Goal: Information Seeking & Learning: Learn about a topic

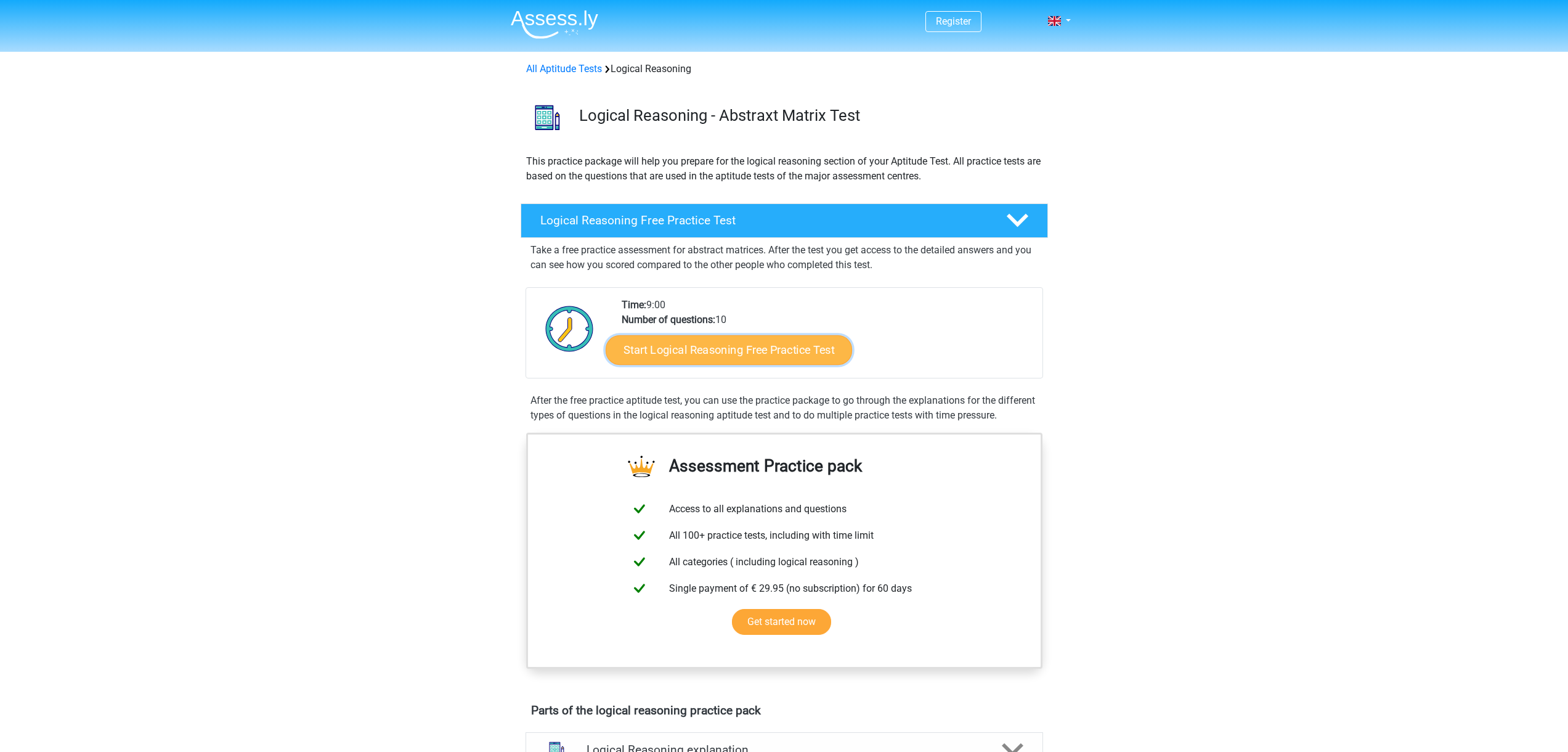
click at [731, 357] on link "Start Logical Reasoning Free Practice Test" at bounding box center [729, 349] width 246 height 30
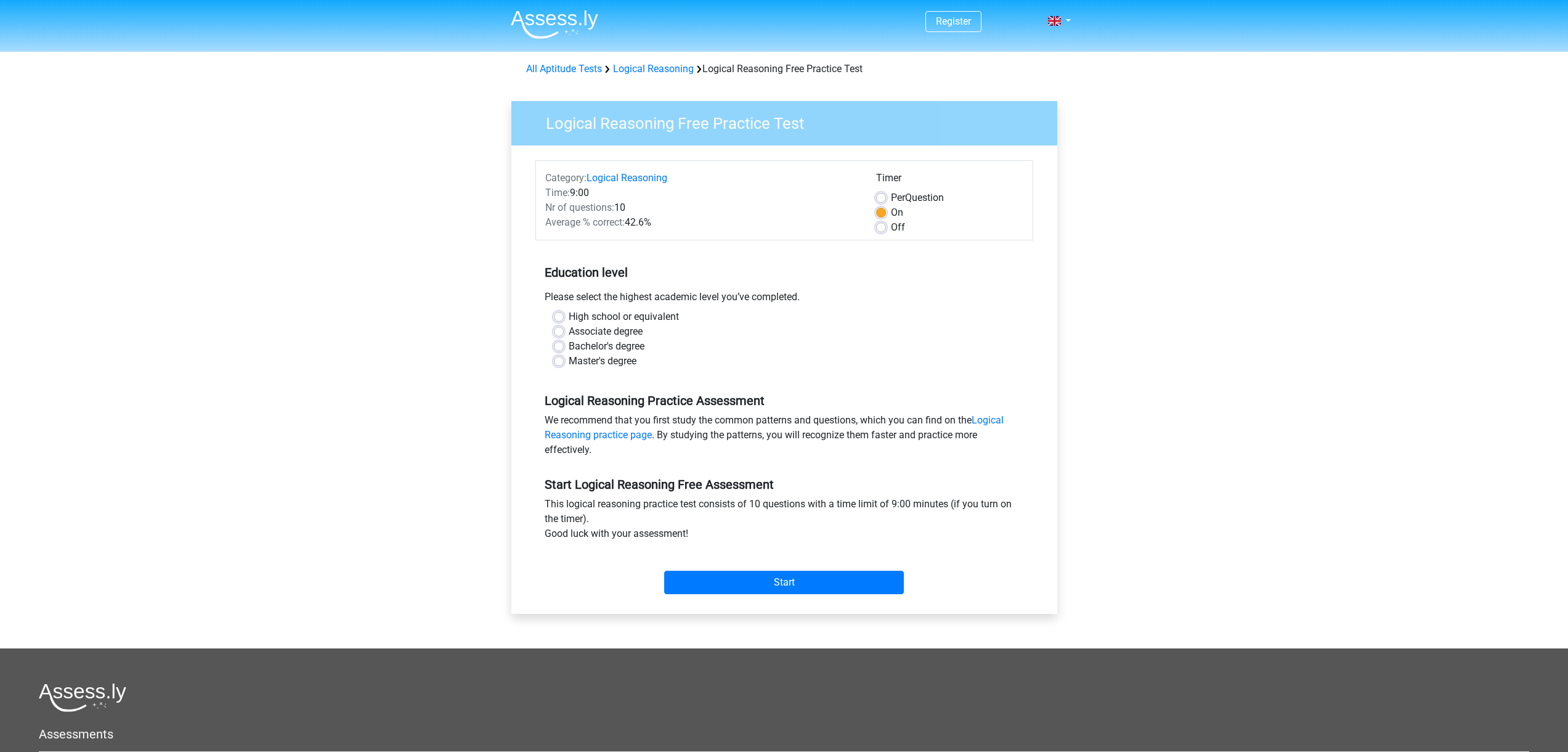
click at [593, 359] on label "Master's degree" at bounding box center [603, 361] width 68 height 15
click at [589, 362] on label "Master's degree" at bounding box center [603, 361] width 68 height 15
click at [564, 362] on input "Master's degree" at bounding box center [559, 359] width 10 height 12
radio input "true"
click at [795, 586] on input "Start" at bounding box center [784, 583] width 240 height 24
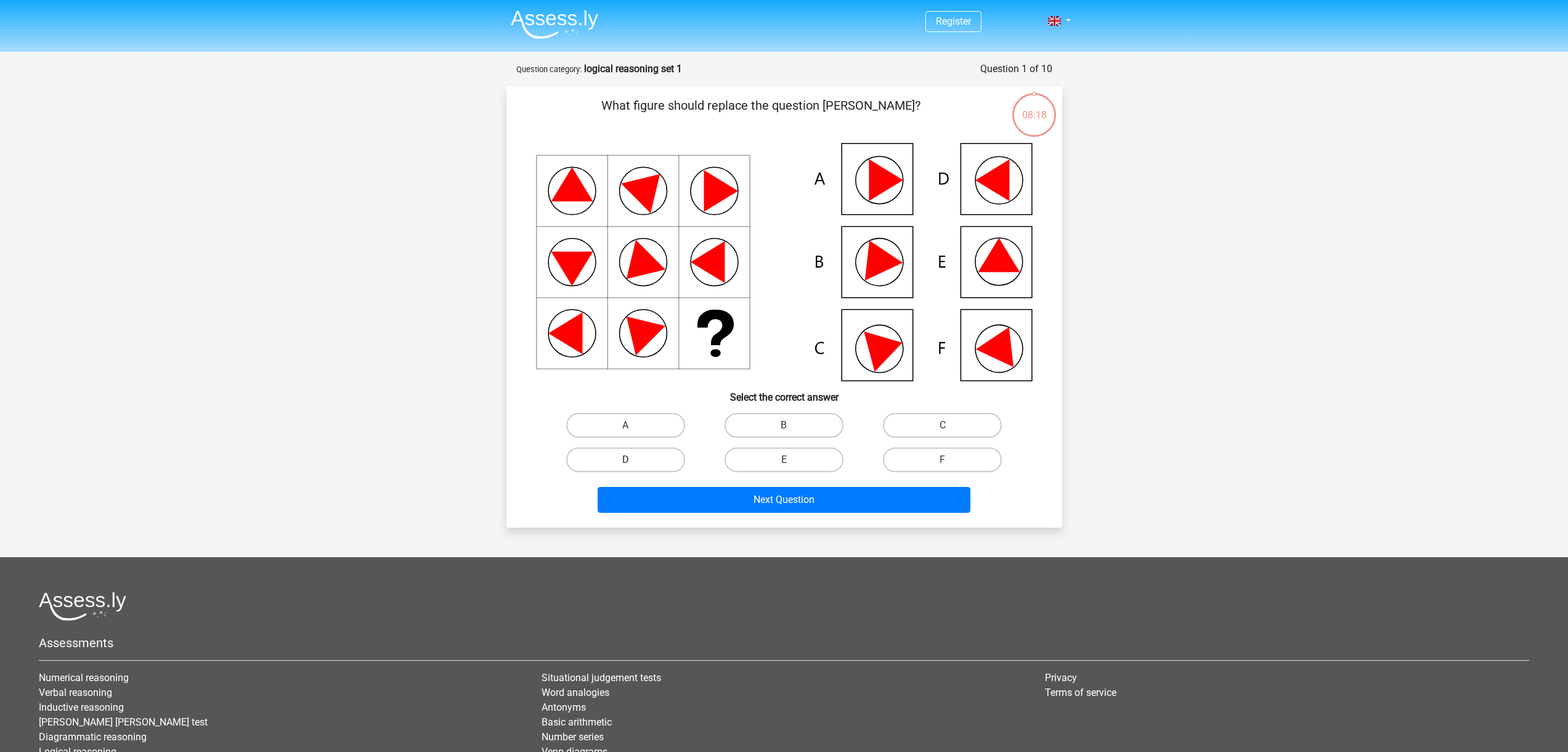
click at [655, 454] on label "D" at bounding box center [626, 460] width 119 height 24
click at [634, 460] on input "D" at bounding box center [629, 464] width 8 height 8
radio input "true"
click at [783, 460] on label "E" at bounding box center [784, 460] width 119 height 24
click at [784, 460] on input "E" at bounding box center [788, 464] width 8 height 8
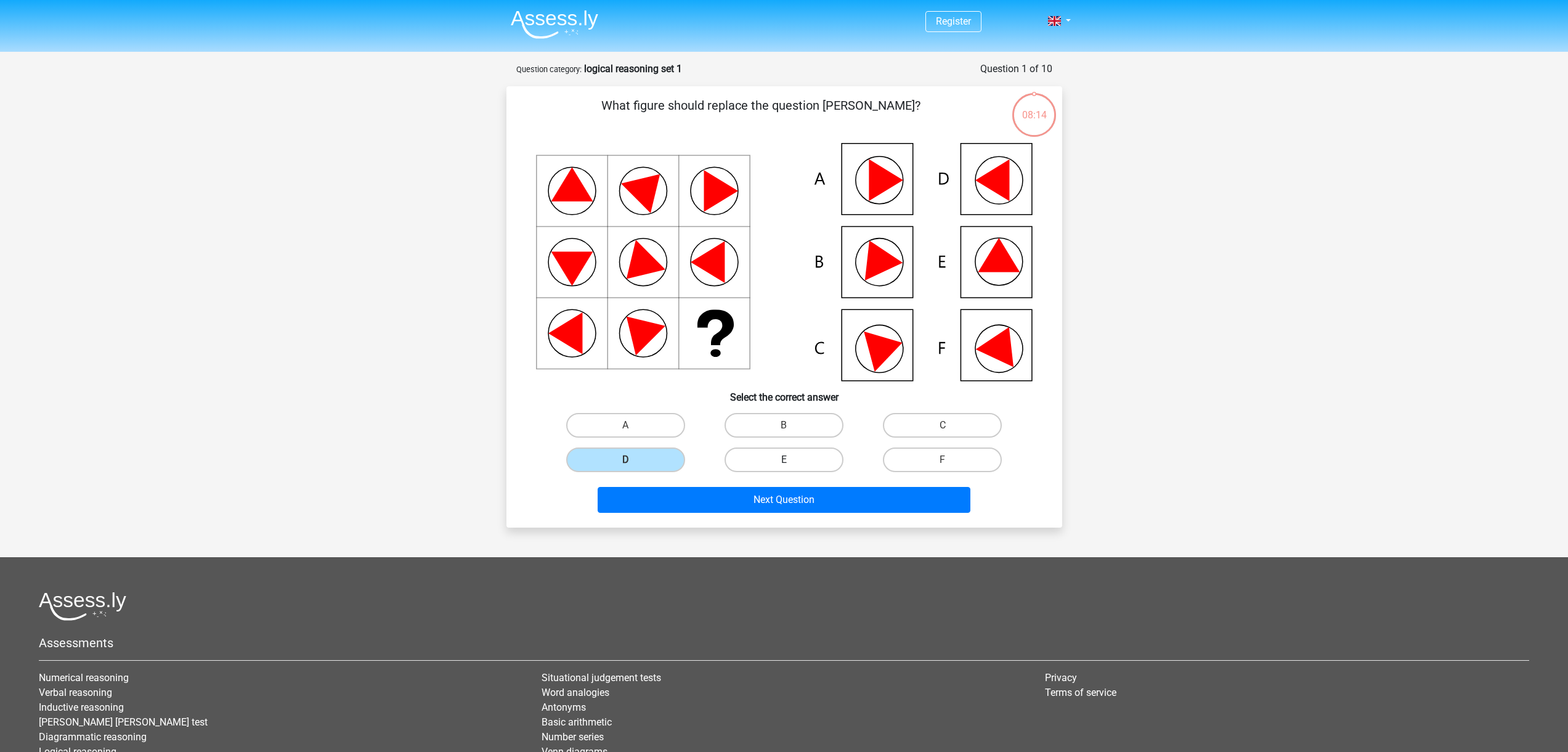
radio input "true"
click at [812, 421] on label "B" at bounding box center [784, 425] width 119 height 24
click at [792, 426] on input "B" at bounding box center [788, 429] width 8 height 8
radio input "true"
click at [772, 457] on label "E" at bounding box center [784, 460] width 119 height 24
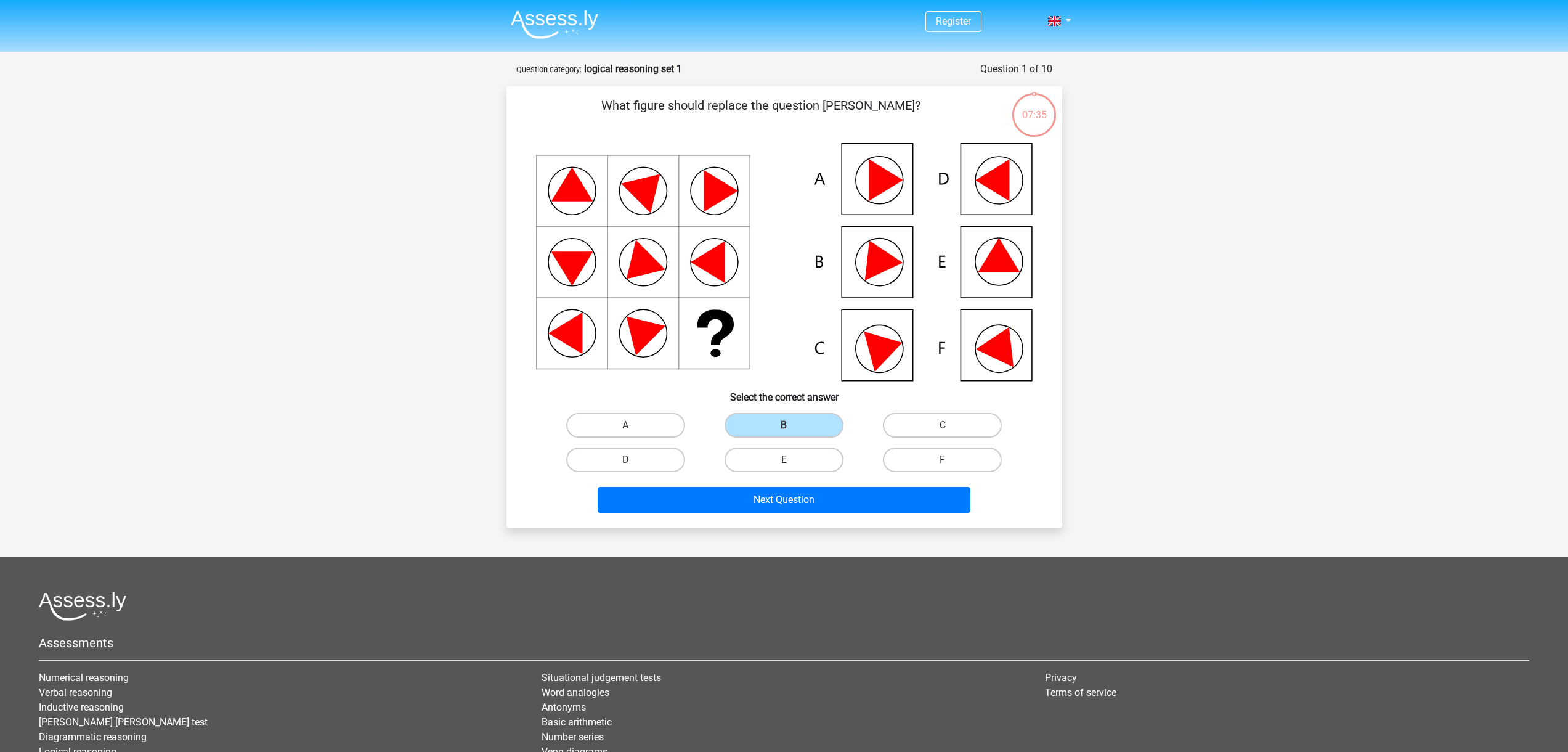
click at [784, 460] on input "E" at bounding box center [788, 464] width 8 height 8
radio input "true"
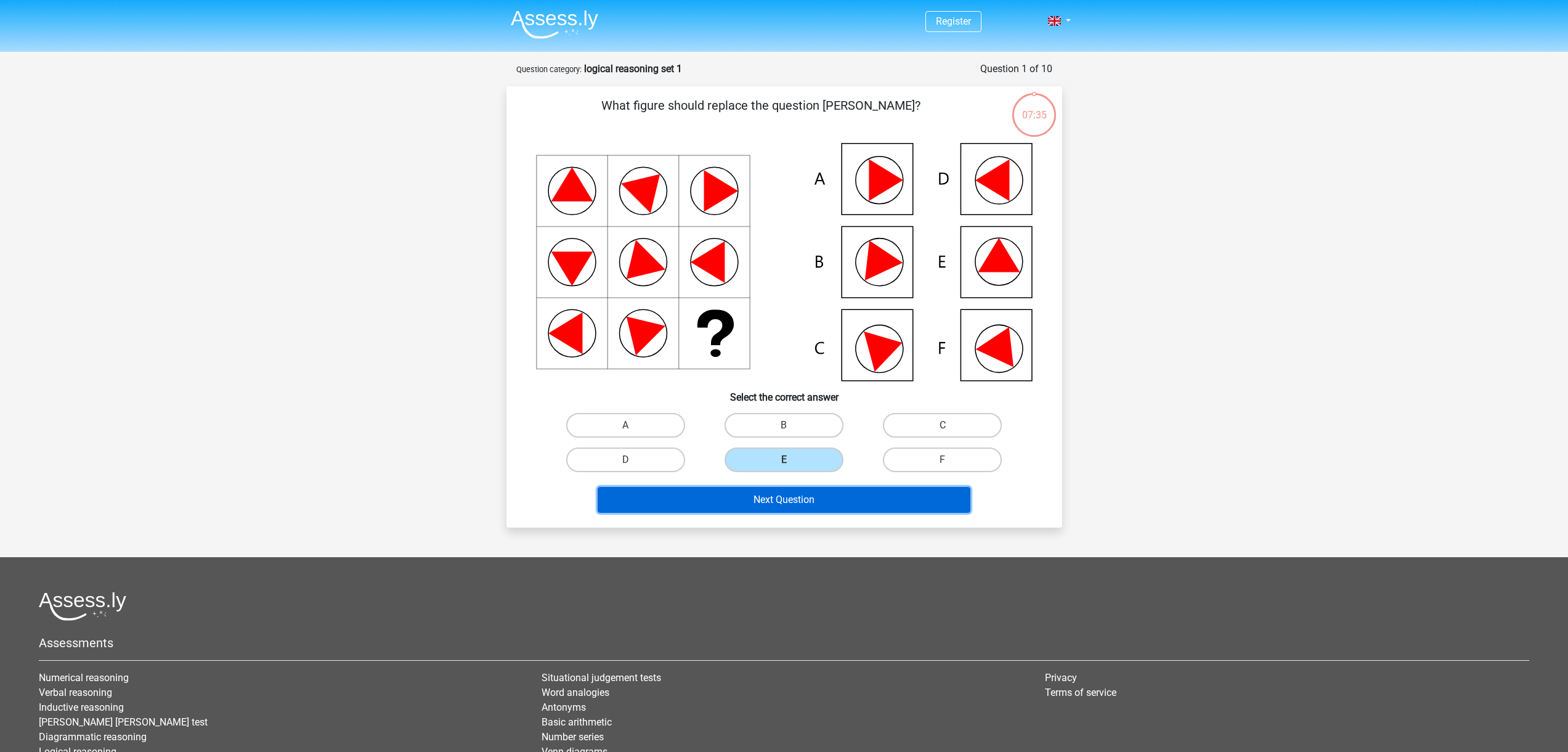
click at [802, 498] on button "Next Question" at bounding box center [784, 500] width 373 height 26
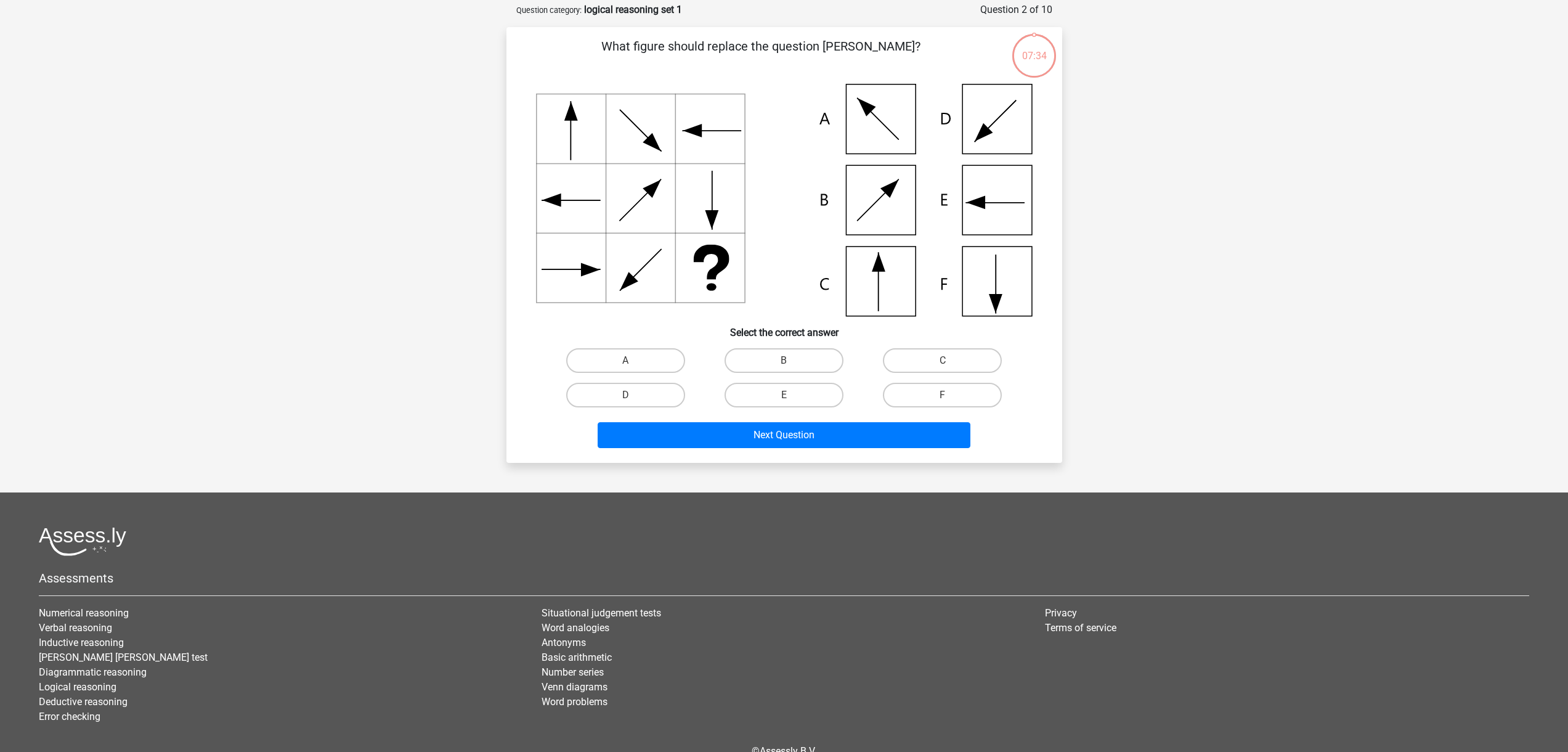
scroll to position [62, 0]
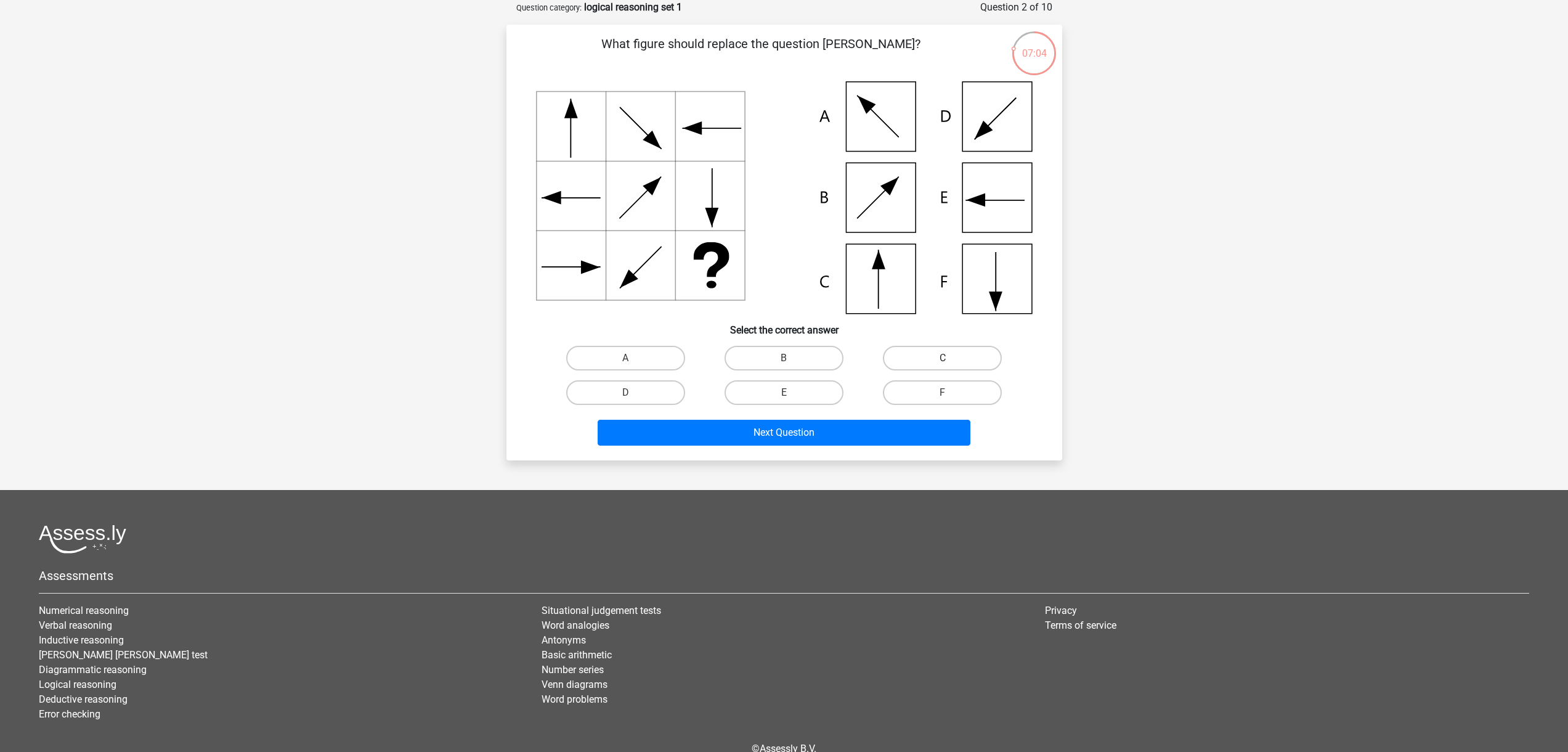
click at [927, 354] on label "C" at bounding box center [942, 358] width 119 height 24
click at [943, 358] on input "C" at bounding box center [947, 362] width 8 height 8
radio input "true"
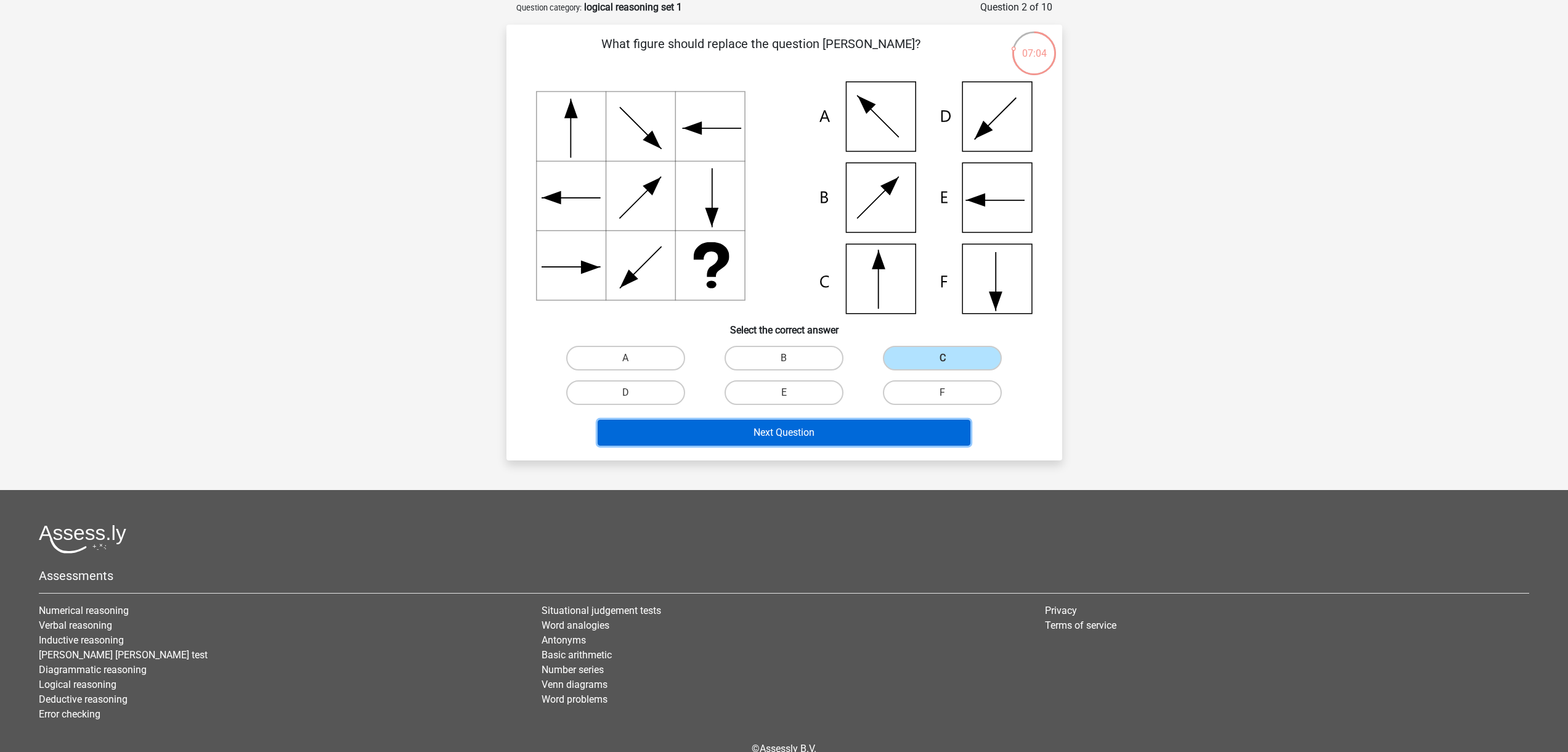
click at [890, 426] on button "Next Question" at bounding box center [784, 433] width 373 height 26
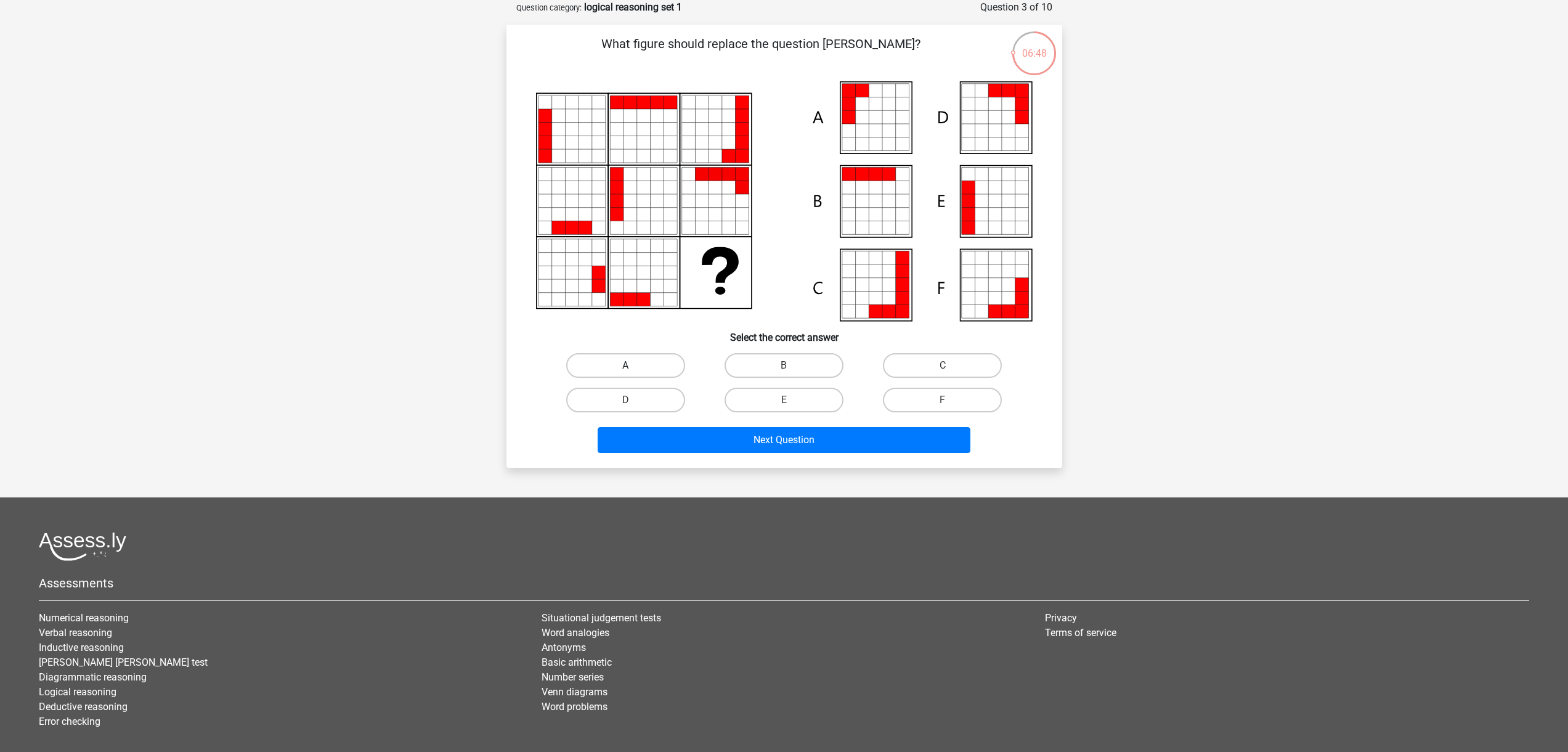
click at [636, 369] on label "A" at bounding box center [626, 365] width 119 height 24
click at [634, 369] on input "A" at bounding box center [629, 370] width 8 height 8
radio input "true"
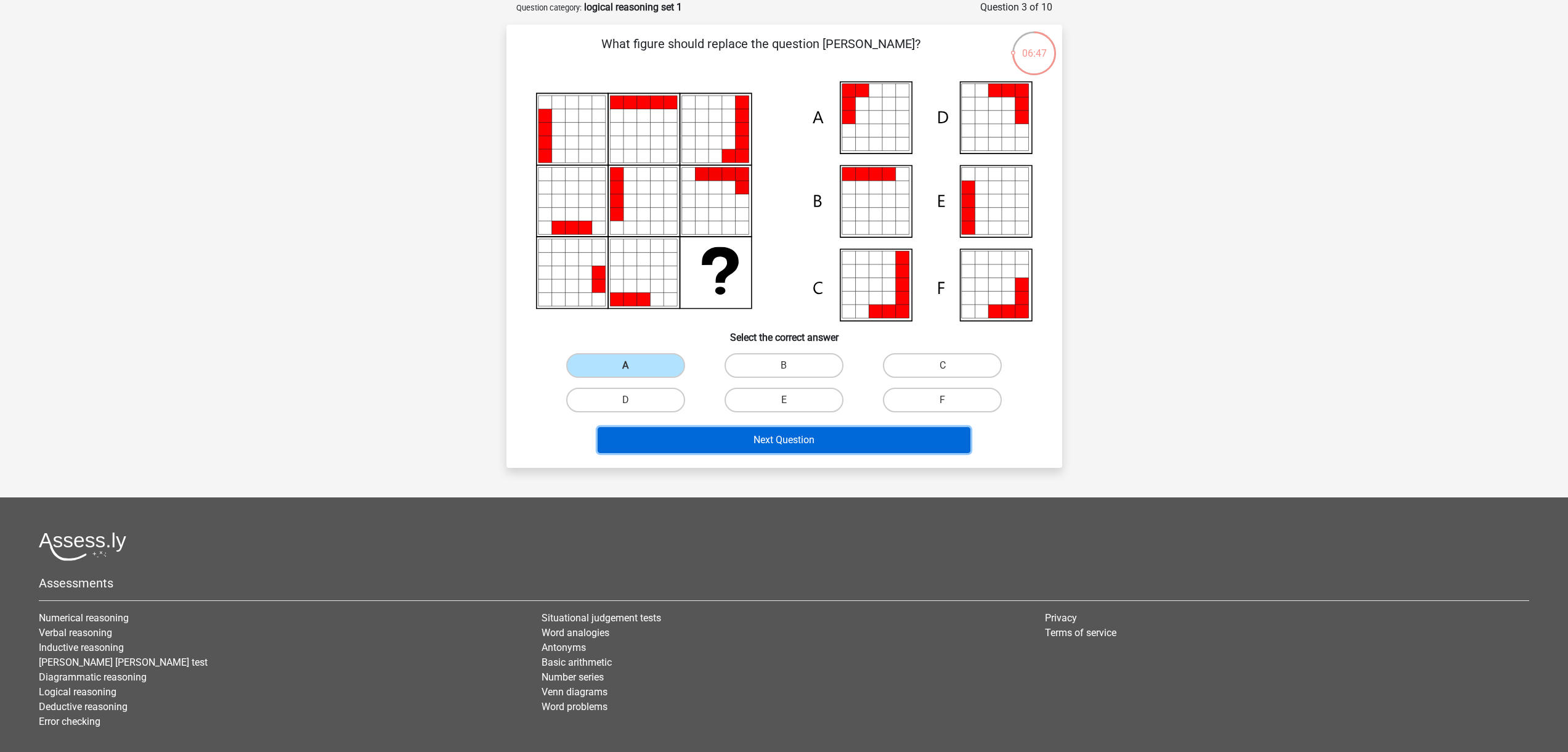
click at [795, 449] on button "Next Question" at bounding box center [784, 440] width 373 height 26
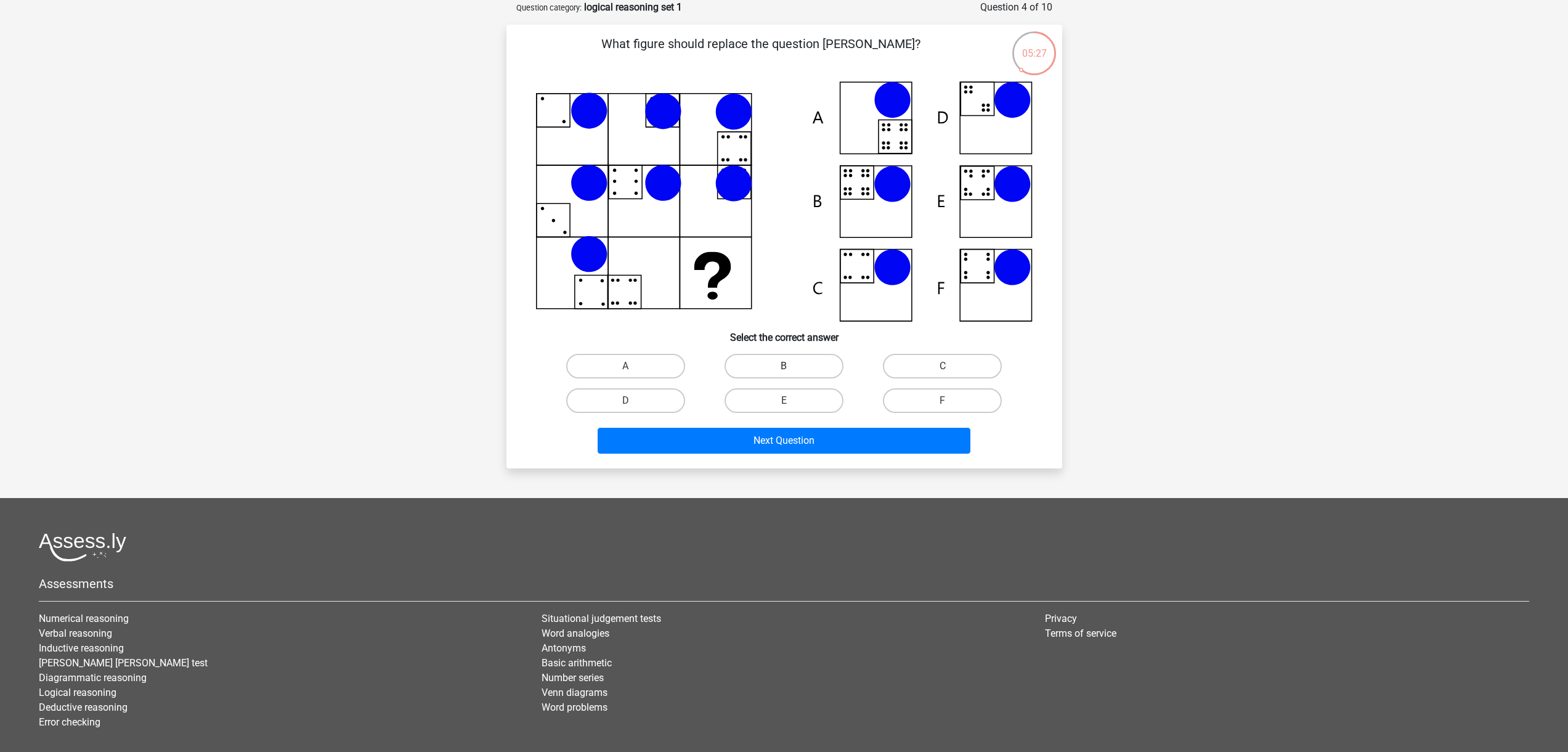
click at [796, 357] on label "B" at bounding box center [784, 366] width 119 height 24
click at [792, 366] on input "B" at bounding box center [788, 370] width 8 height 8
radio input "true"
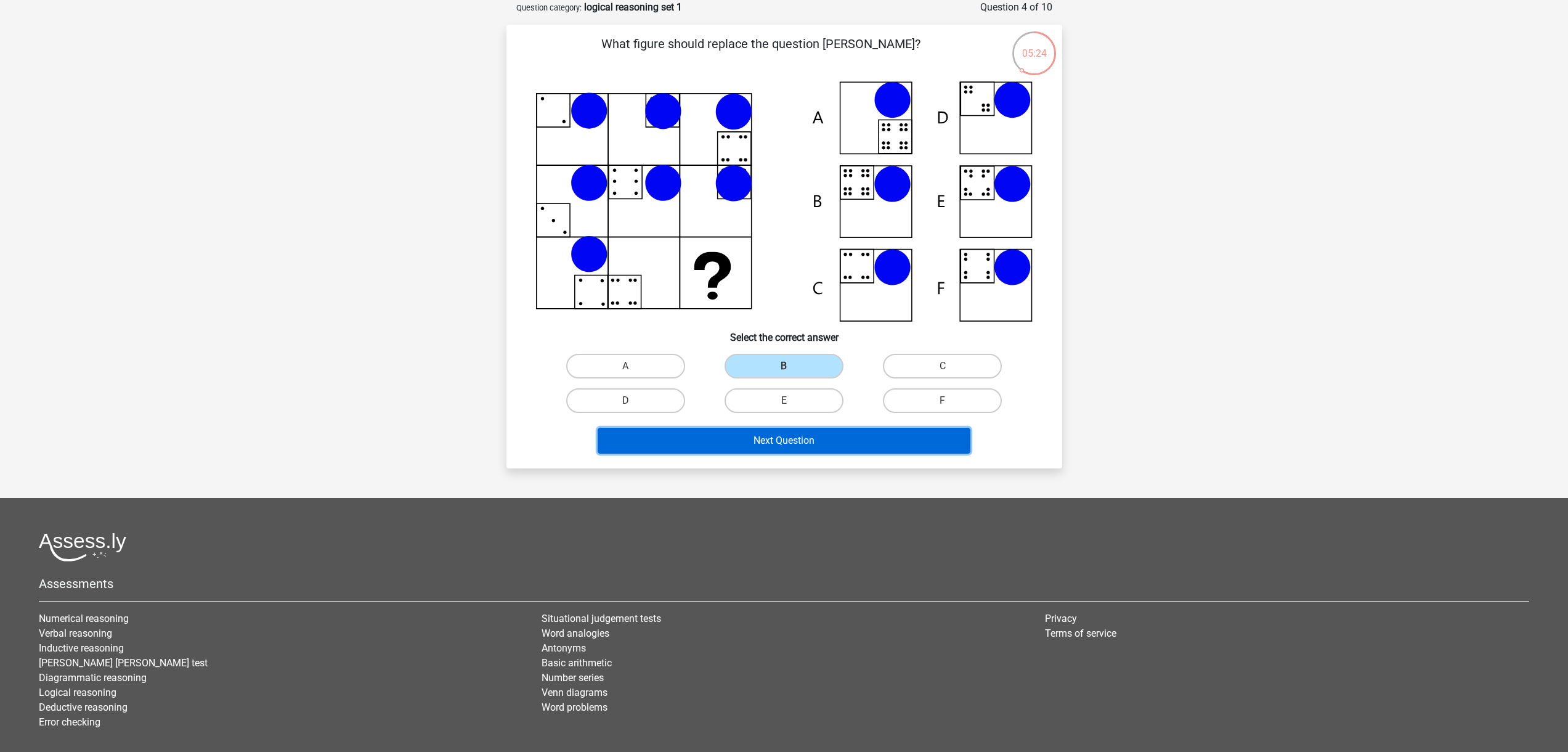
click at [832, 438] on button "Next Question" at bounding box center [784, 441] width 373 height 26
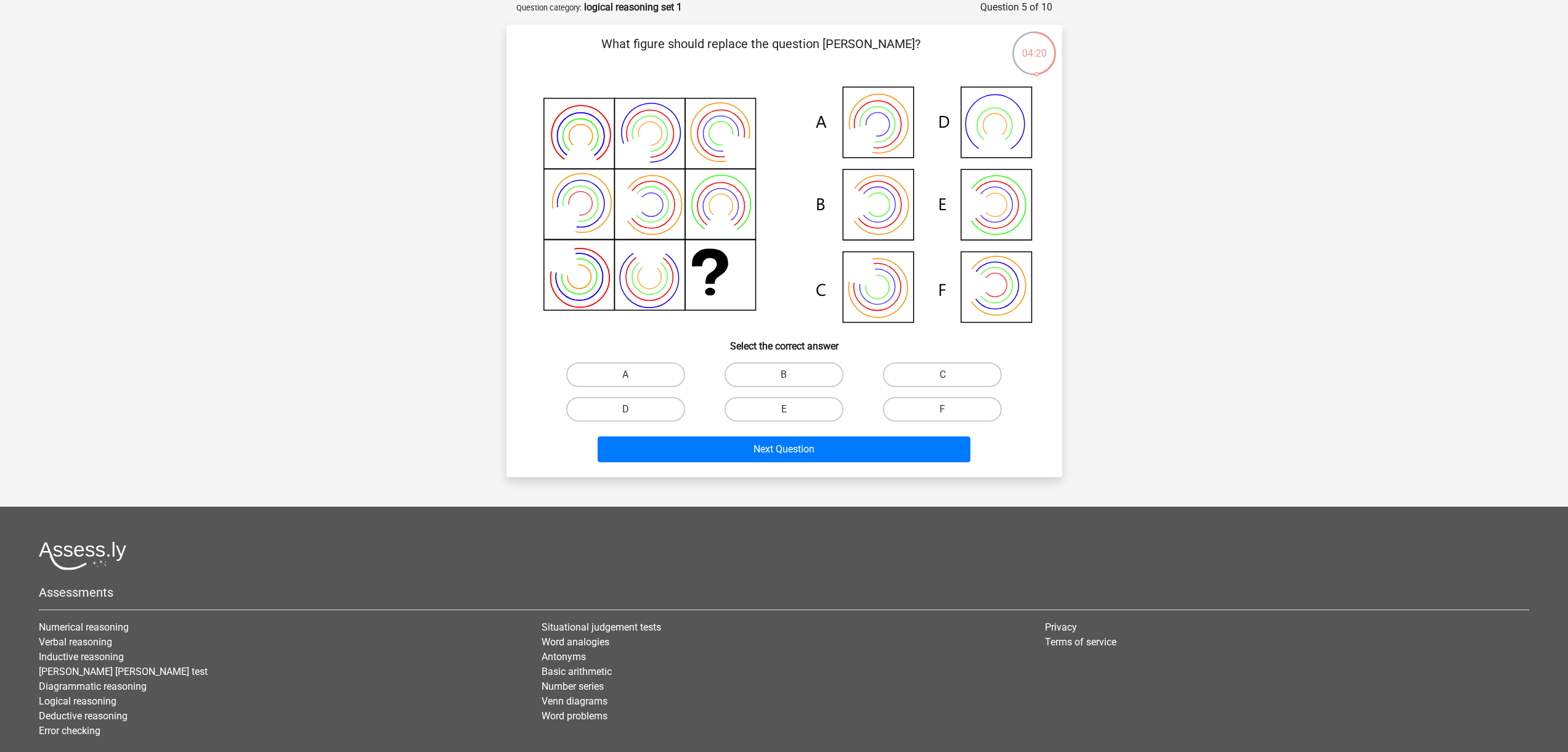
click at [855, 120] on icon at bounding box center [785, 206] width 497 height 249
click at [627, 371] on label "A" at bounding box center [626, 375] width 119 height 24
click at [627, 375] on input "A" at bounding box center [629, 378] width 8 height 8
radio input "true"
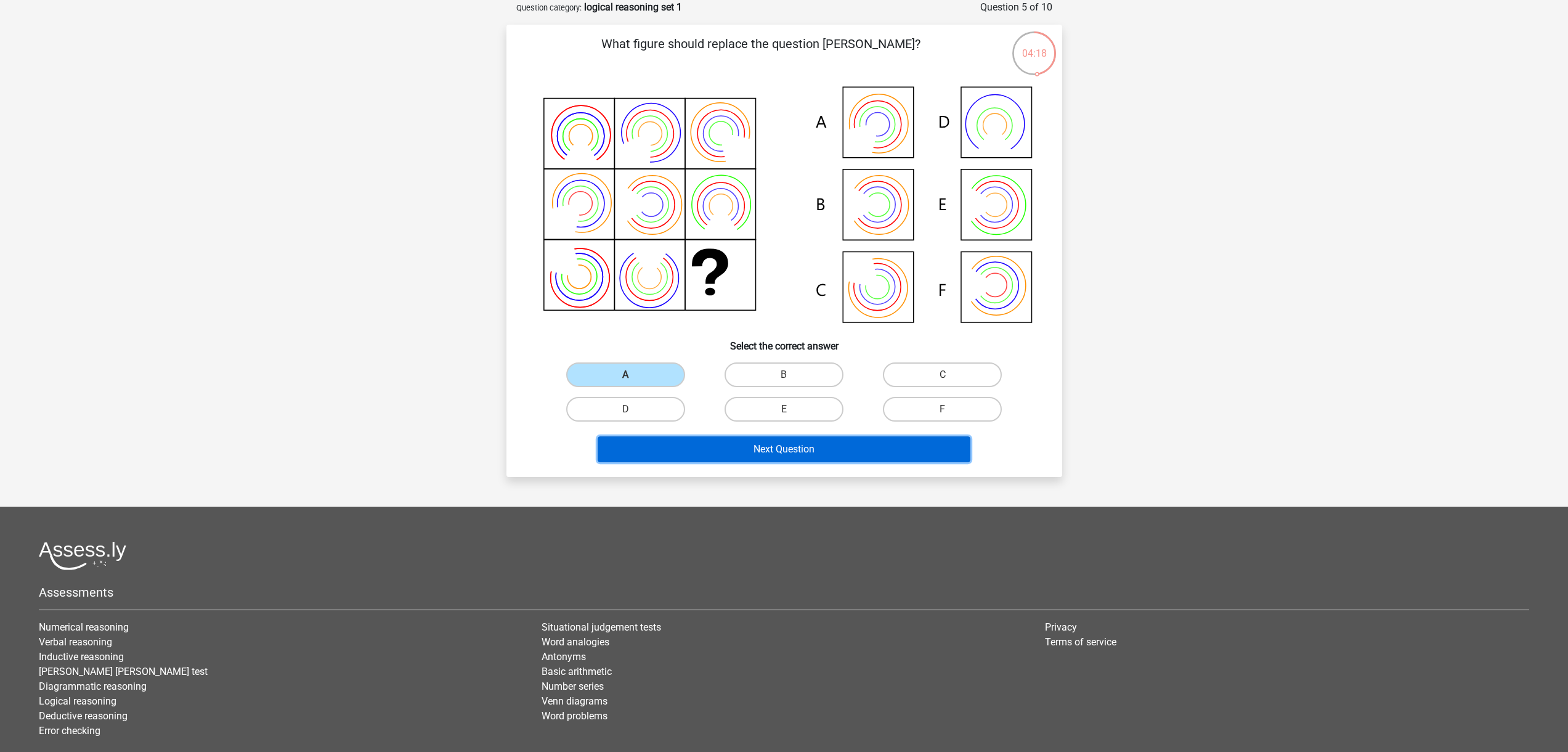
click at [816, 443] on button "Next Question" at bounding box center [784, 449] width 373 height 26
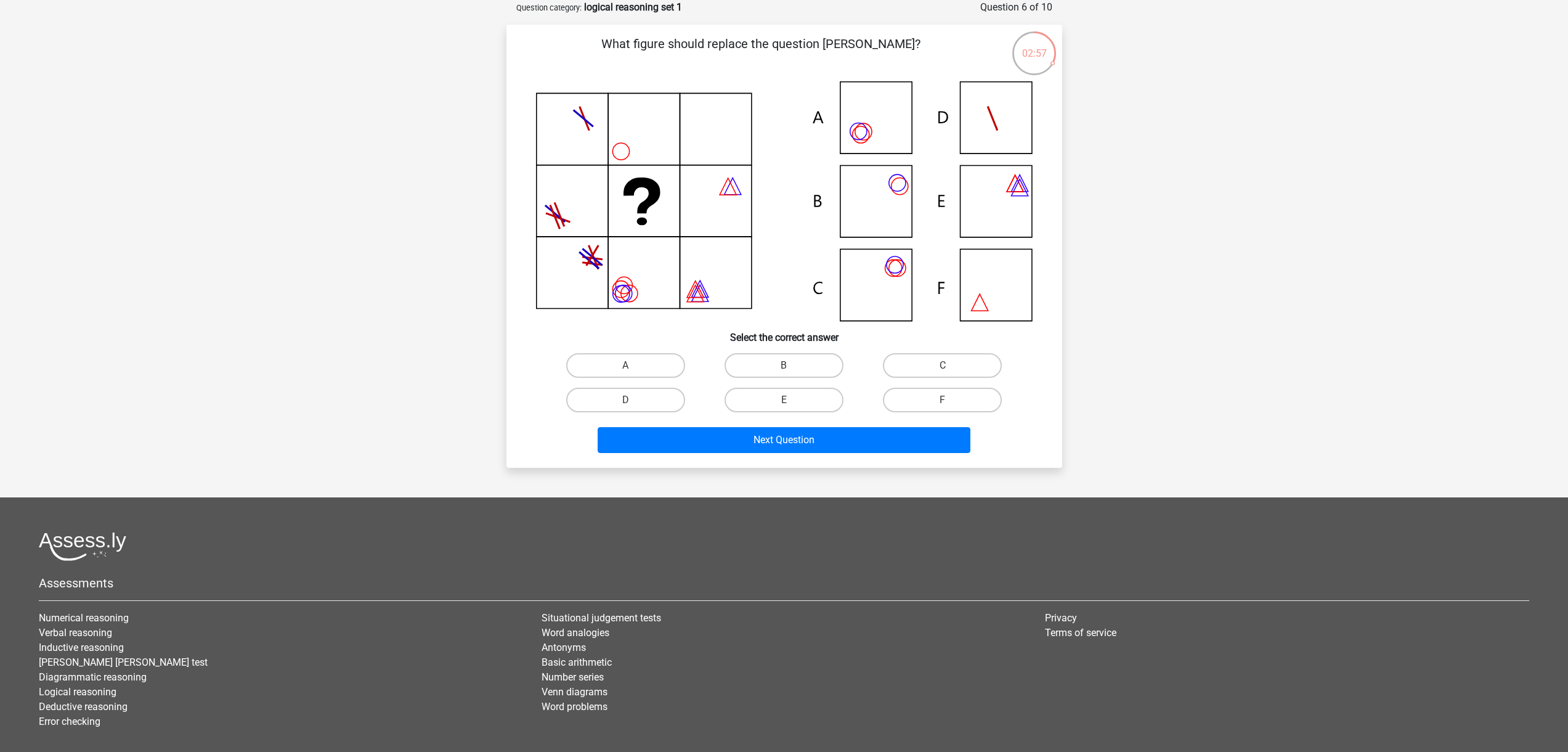
click at [883, 282] on icon at bounding box center [785, 201] width 497 height 240
click at [937, 362] on label "C" at bounding box center [942, 365] width 119 height 24
click at [943, 366] on input "C" at bounding box center [947, 370] width 8 height 8
radio input "true"
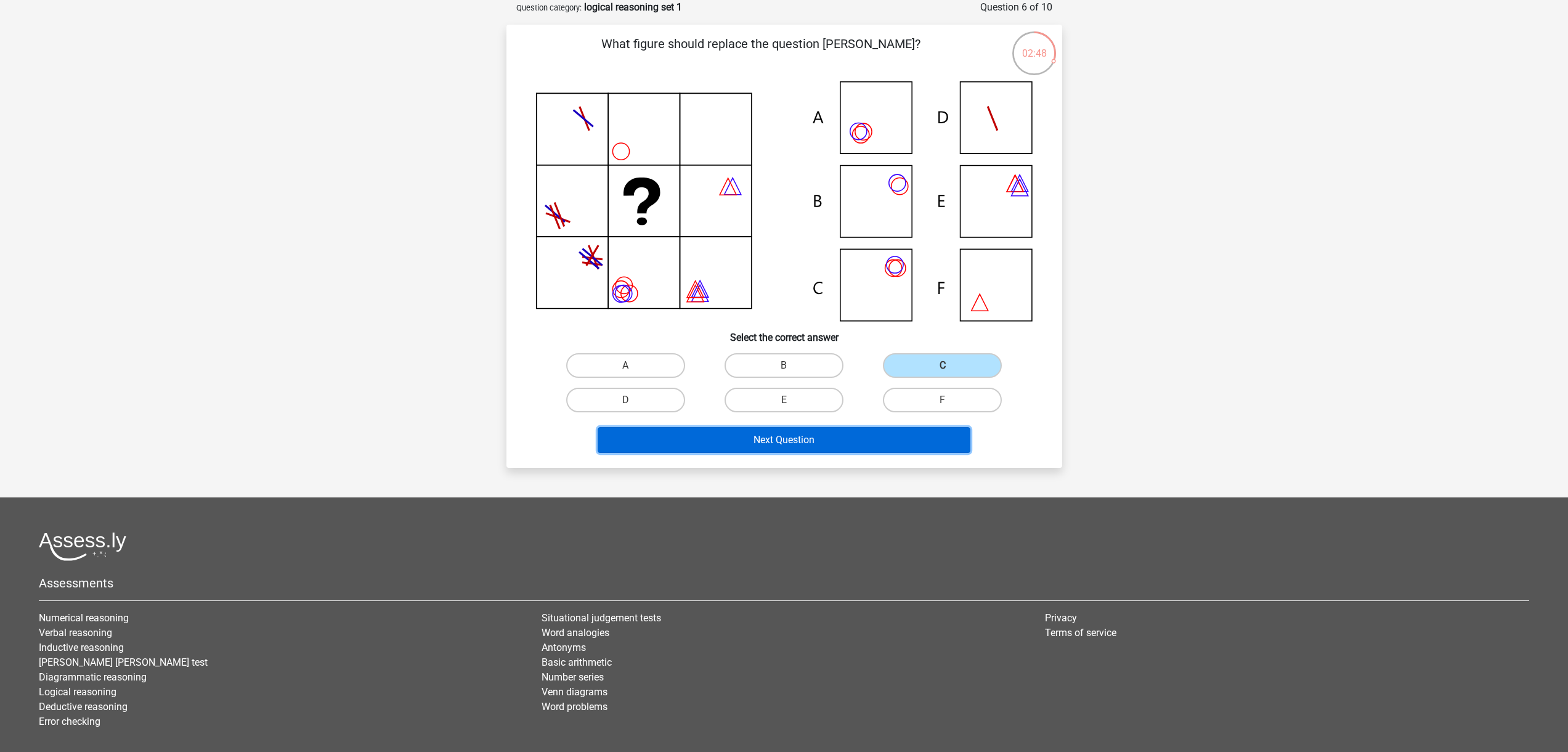
click at [872, 447] on button "Next Question" at bounding box center [784, 440] width 373 height 26
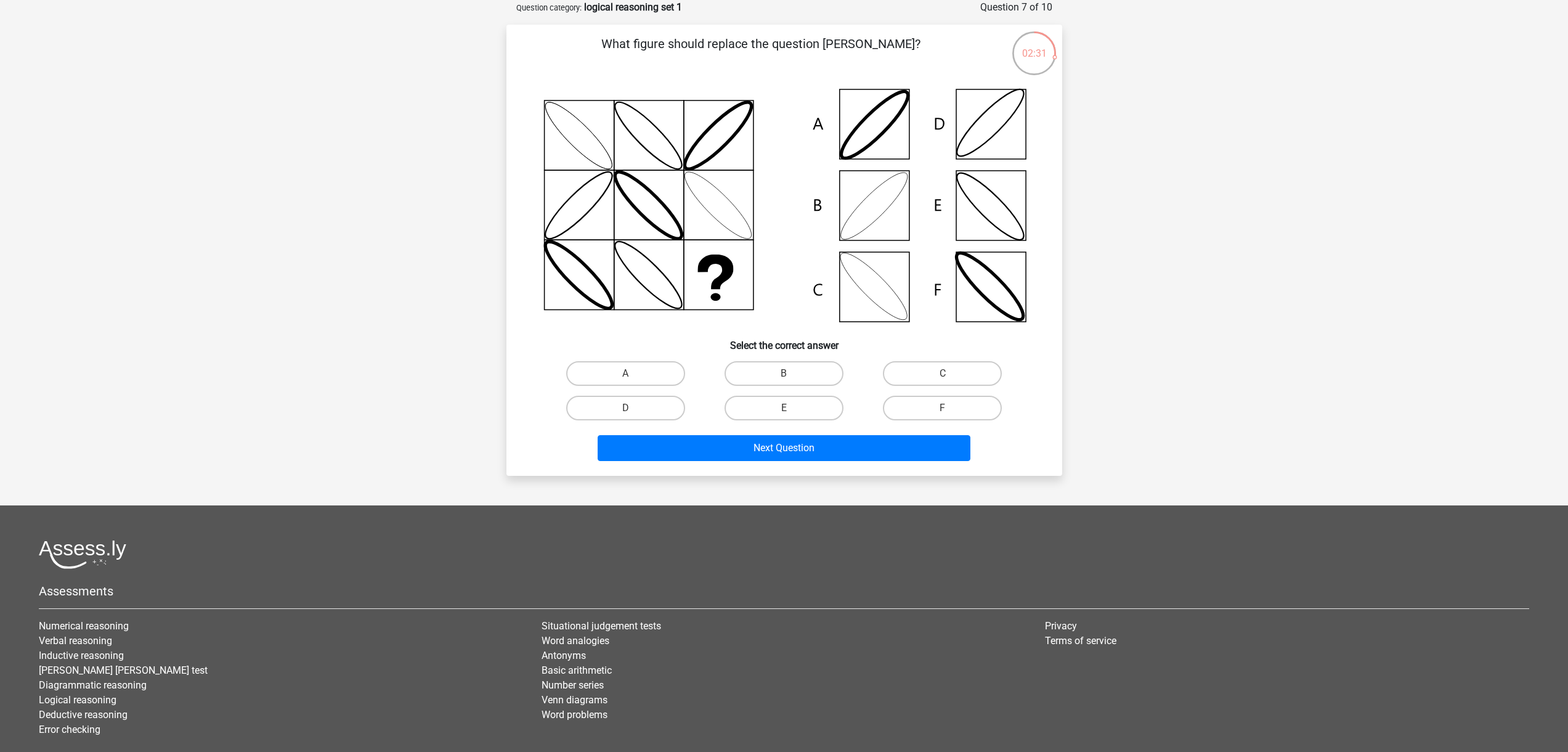
click at [870, 296] on icon at bounding box center [785, 205] width 497 height 249
click at [875, 293] on icon at bounding box center [785, 205] width 497 height 249
click at [789, 368] on label "B" at bounding box center [784, 374] width 119 height 24
click at [789, 374] on input "B" at bounding box center [788, 377] width 8 height 8
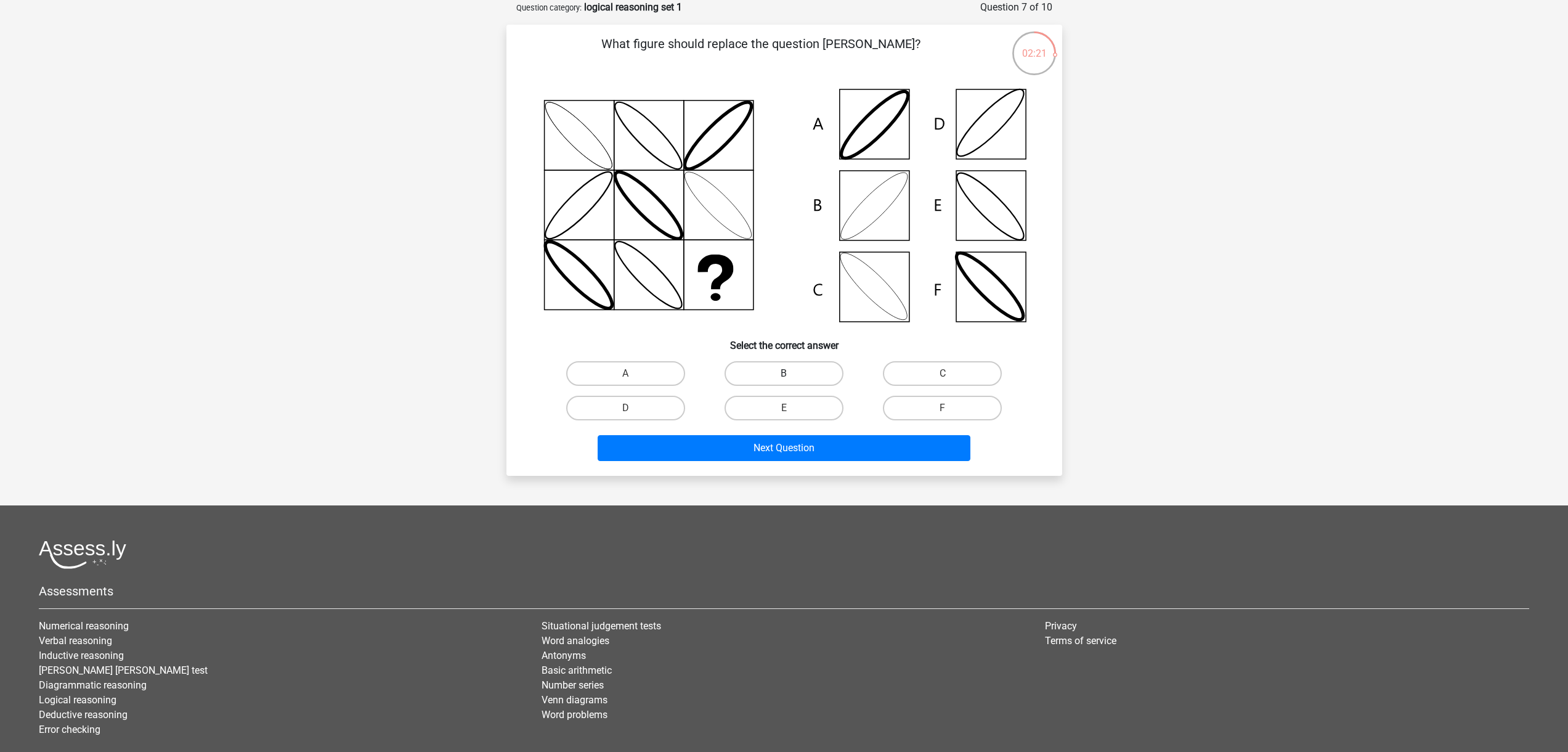
radio input "true"
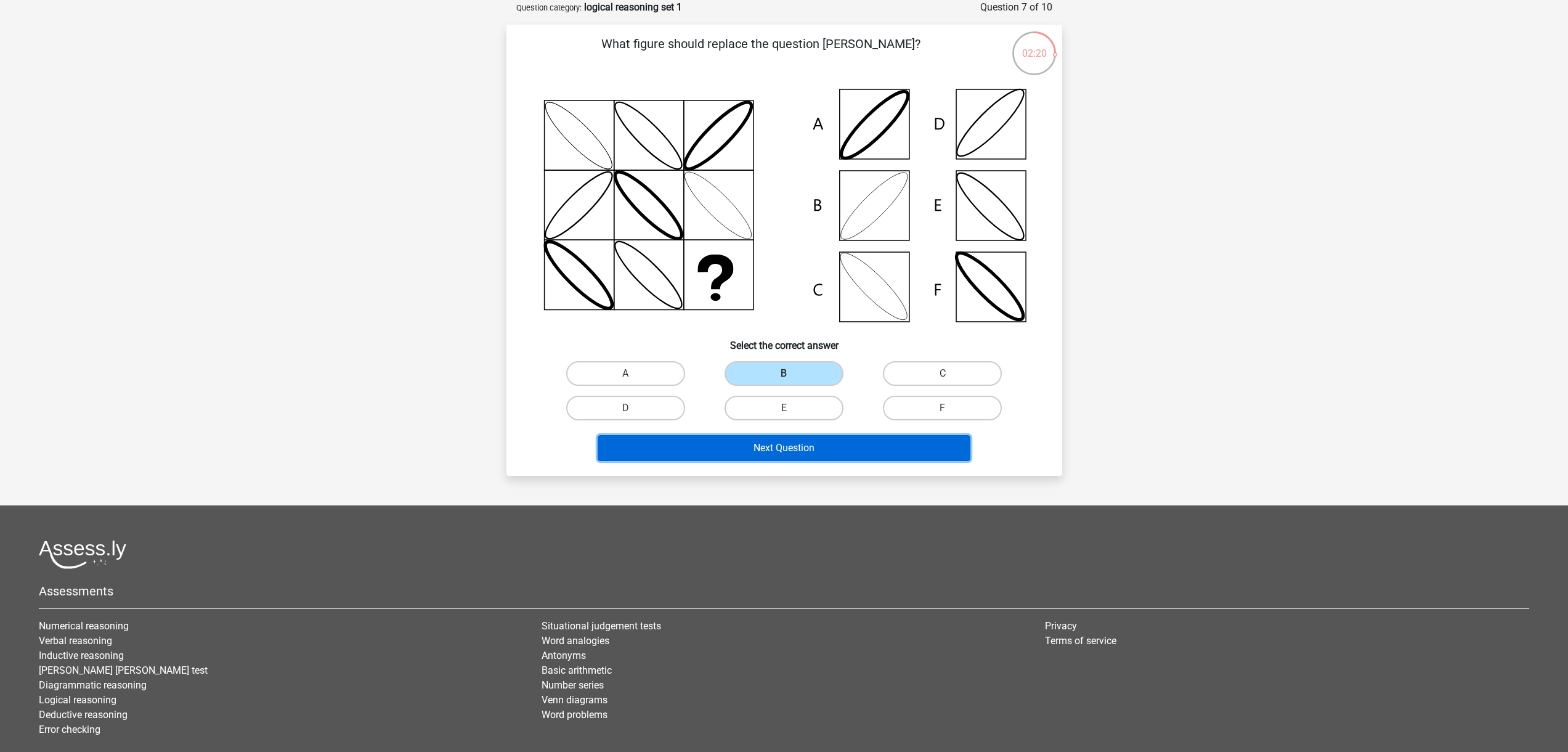
click at [913, 448] on button "Next Question" at bounding box center [784, 448] width 373 height 26
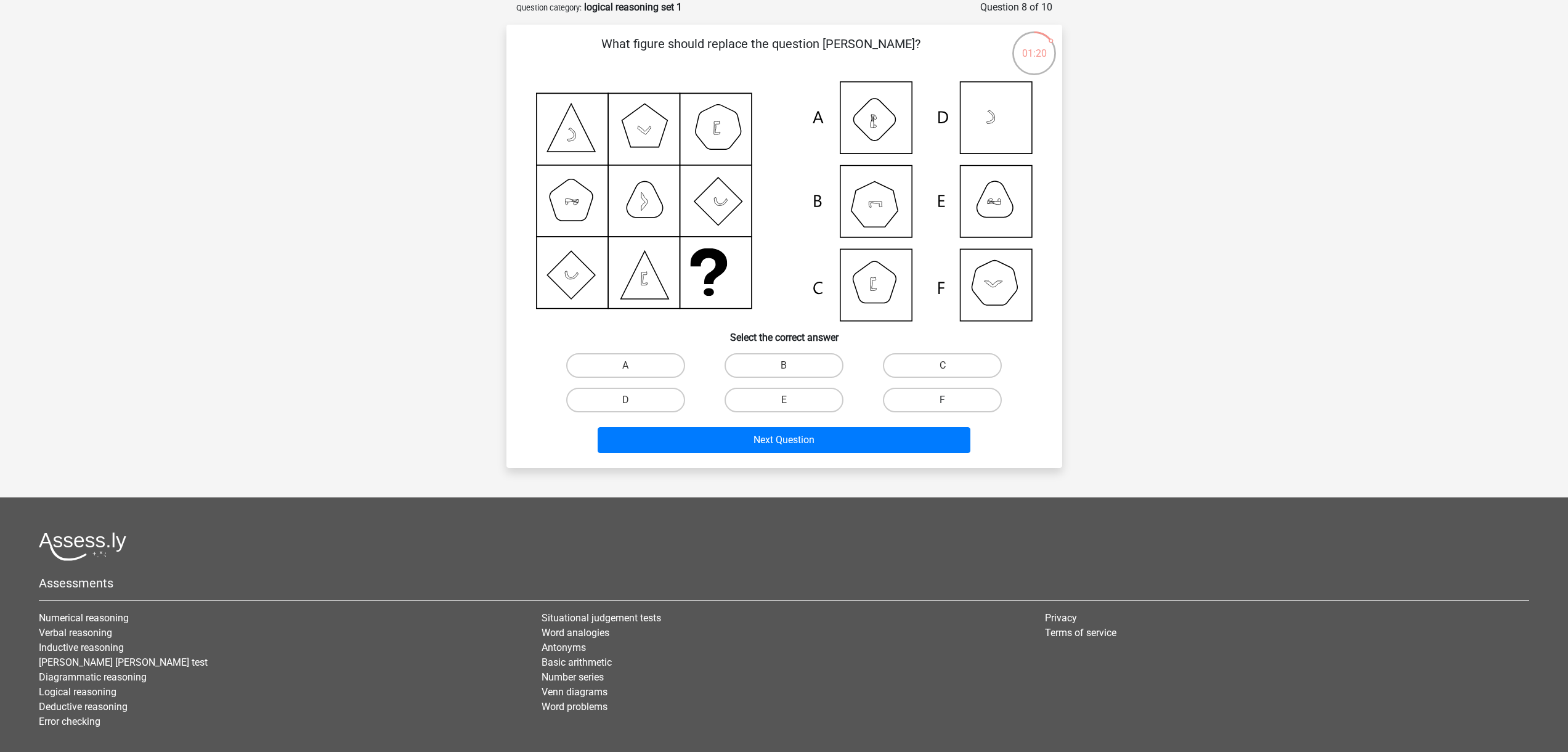
click at [940, 398] on label "F" at bounding box center [942, 400] width 119 height 24
click at [943, 400] on input "F" at bounding box center [947, 404] width 8 height 8
radio input "true"
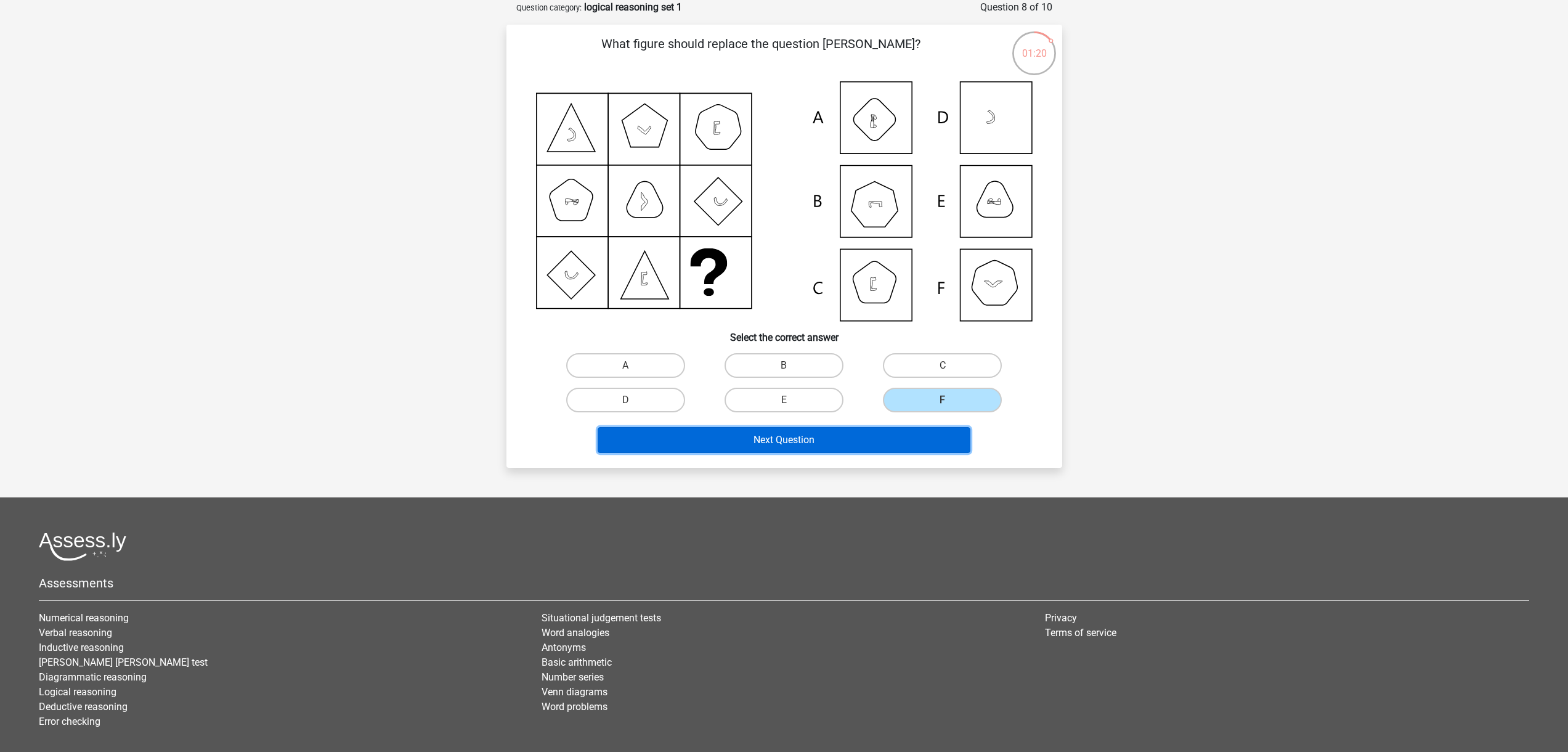
click at [934, 444] on button "Next Question" at bounding box center [784, 440] width 373 height 26
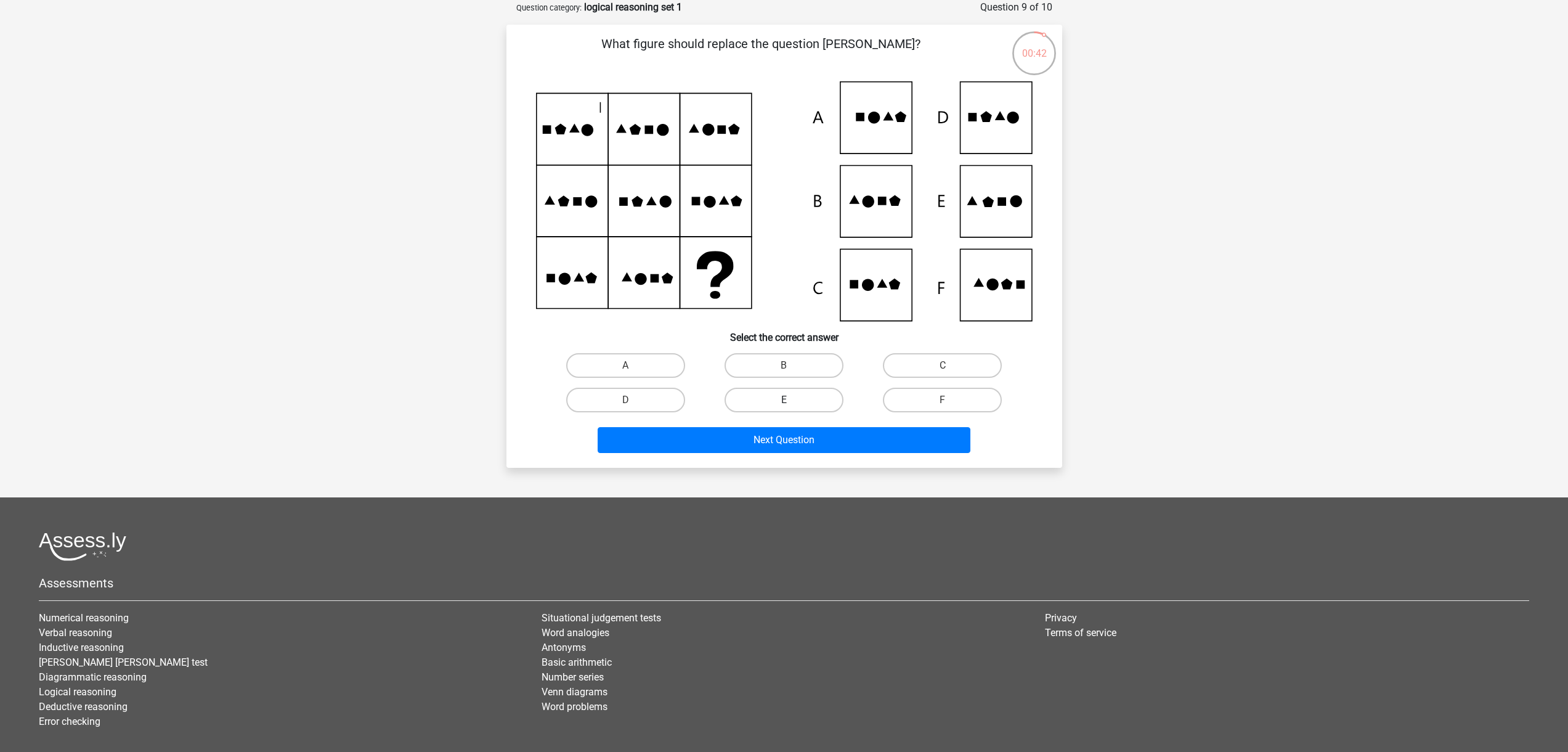
click at [780, 400] on label "E" at bounding box center [784, 400] width 119 height 24
click at [784, 400] on input "E" at bounding box center [788, 404] width 8 height 8
radio input "true"
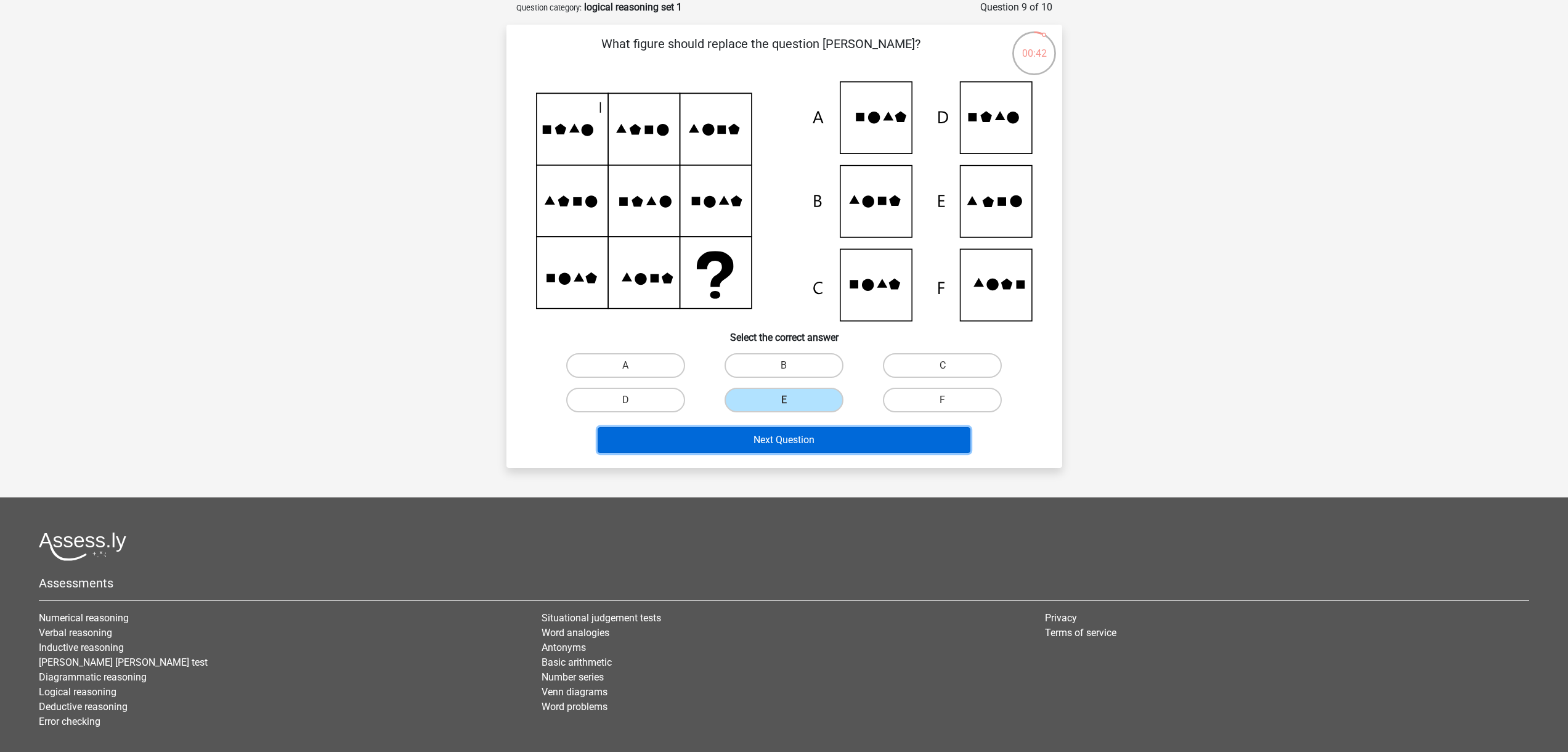
click at [837, 442] on button "Next Question" at bounding box center [784, 440] width 373 height 26
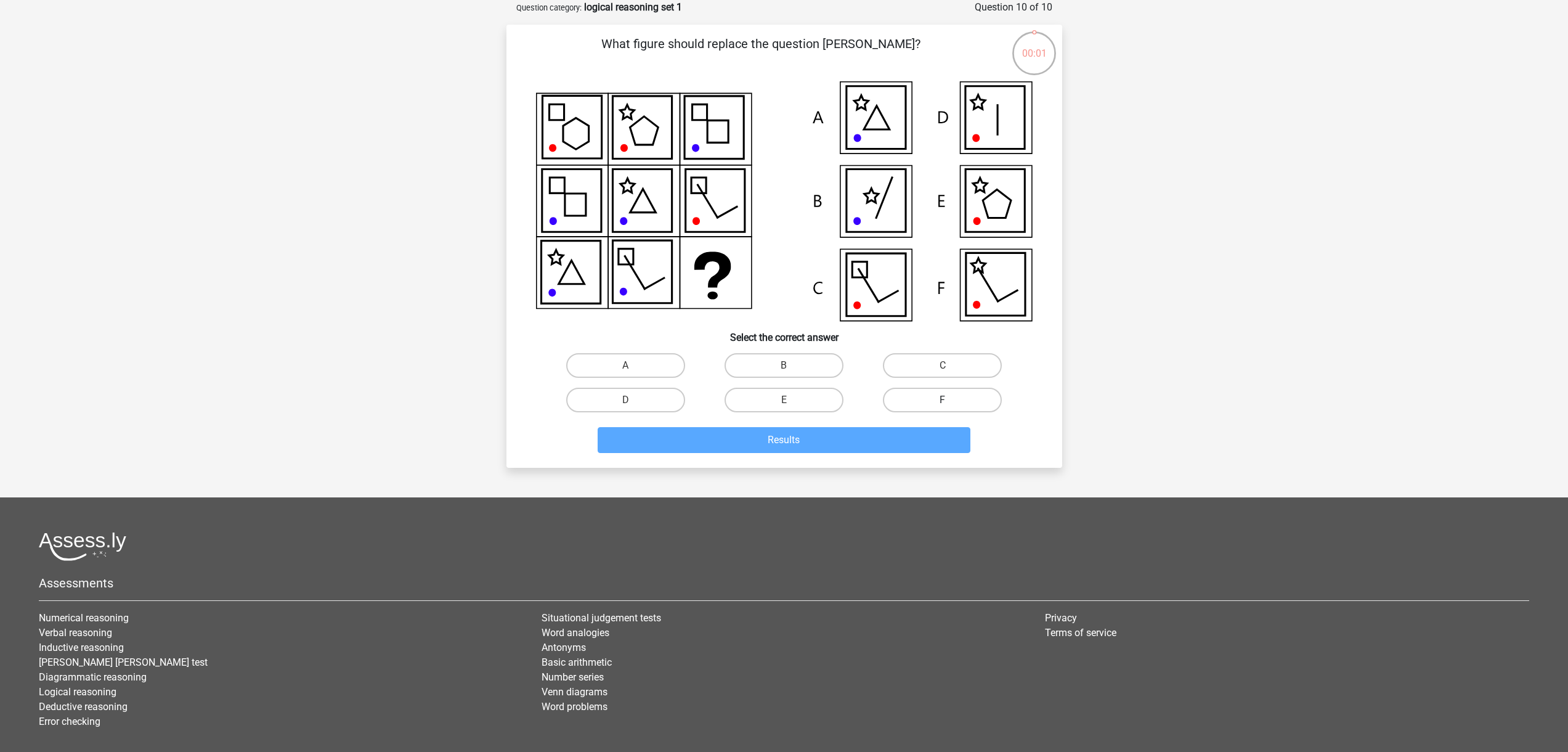
click at [945, 398] on label "F" at bounding box center [942, 400] width 119 height 24
click at [945, 400] on input "F" at bounding box center [947, 404] width 8 height 8
radio input "true"
